Goal: Find specific page/section: Find specific page/section

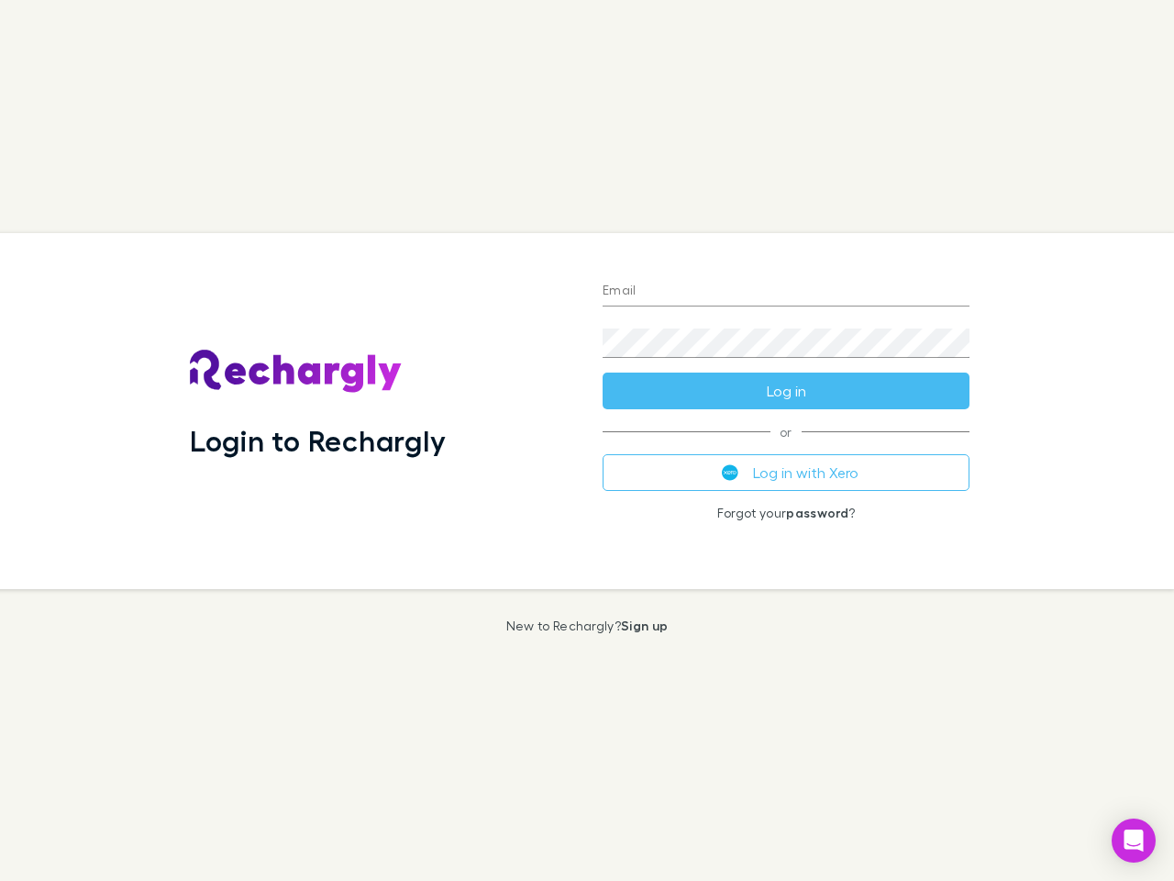
click at [587, 440] on div "Login to Rechargly" at bounding box center [381, 411] width 413 height 356
click at [786, 292] on input "Email" at bounding box center [786, 291] width 367 height 29
click at [786, 391] on button "Log in" at bounding box center [786, 391] width 367 height 37
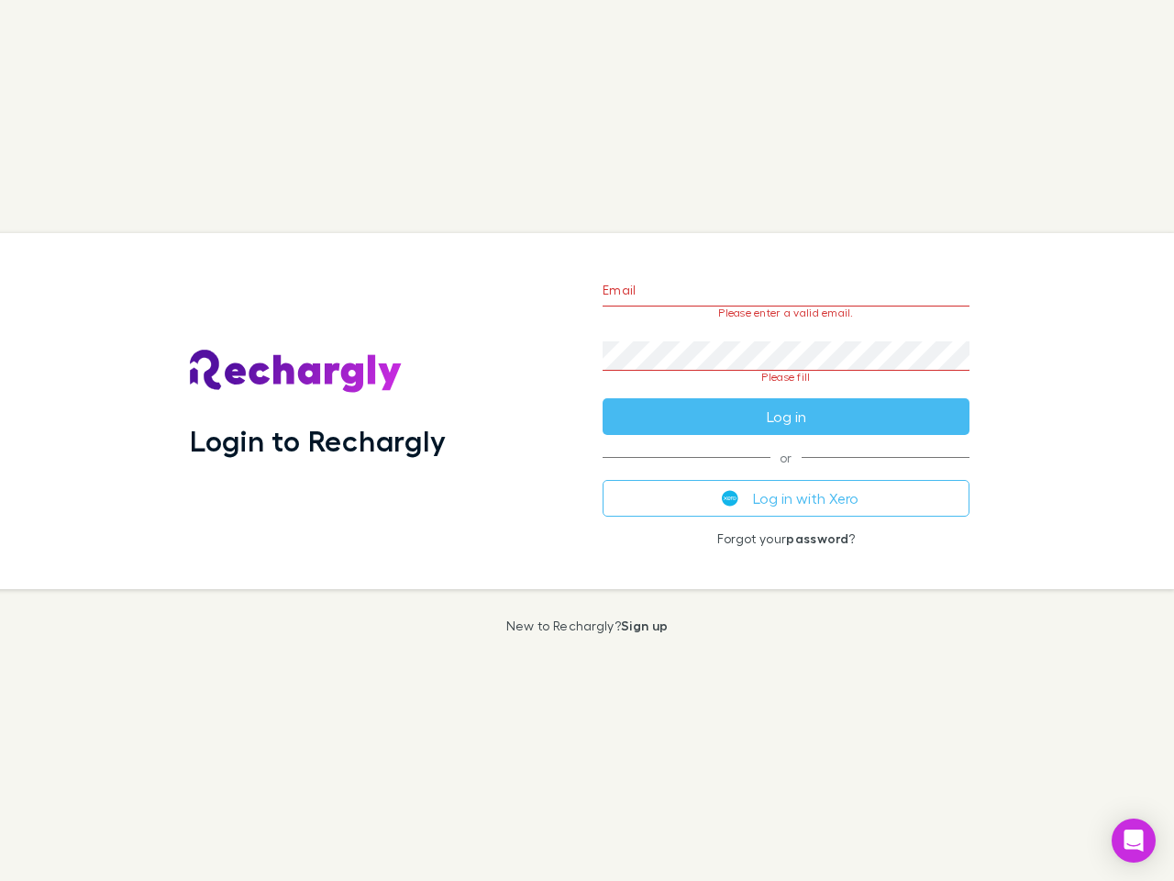
click at [786, 473] on div "Email Please enter a valid email. Password Please fill Log in or Log in with Xe…" at bounding box center [786, 411] width 396 height 356
click at [1134, 840] on icon "Open Intercom Messenger" at bounding box center [1134, 840] width 19 height 22
